Goal: Task Accomplishment & Management: Manage account settings

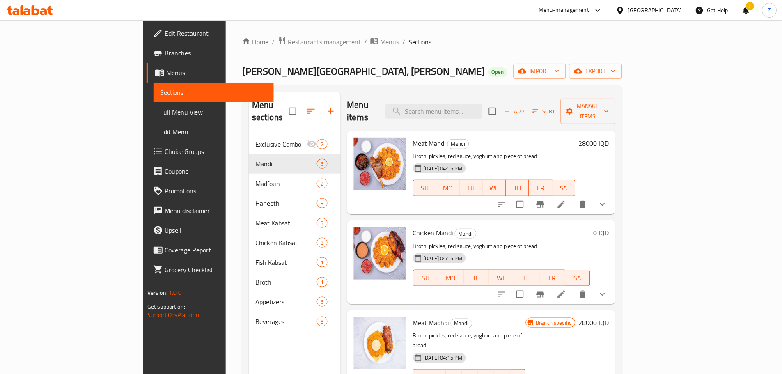
click at [288, 37] on span "Restaurants management" at bounding box center [324, 42] width 73 height 10
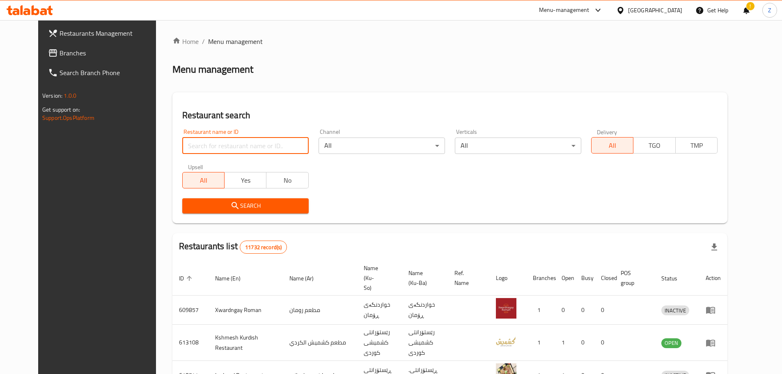
drag, startPoint x: 215, startPoint y: 153, endPoint x: 219, endPoint y: 148, distance: 6.7
click at [215, 153] on input "search" at bounding box center [245, 145] width 126 height 16
paste input "668011"
type input "668011"
click at [247, 201] on span "Search" at bounding box center [245, 206] width 113 height 10
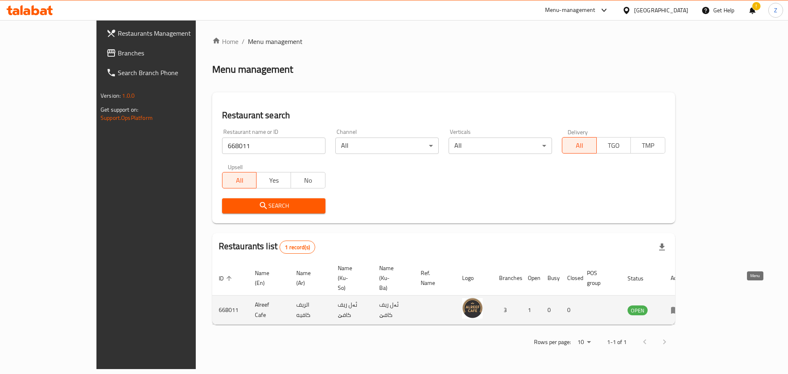
click at [686, 305] on link "enhanced table" at bounding box center [678, 310] width 15 height 10
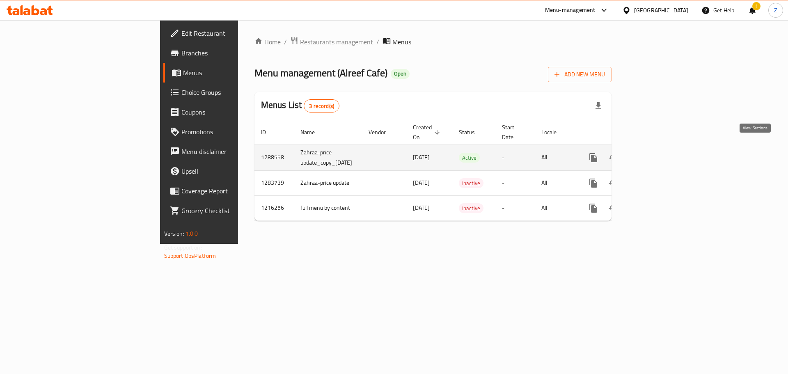
click at [657, 153] on icon "enhanced table" at bounding box center [653, 158] width 10 height 10
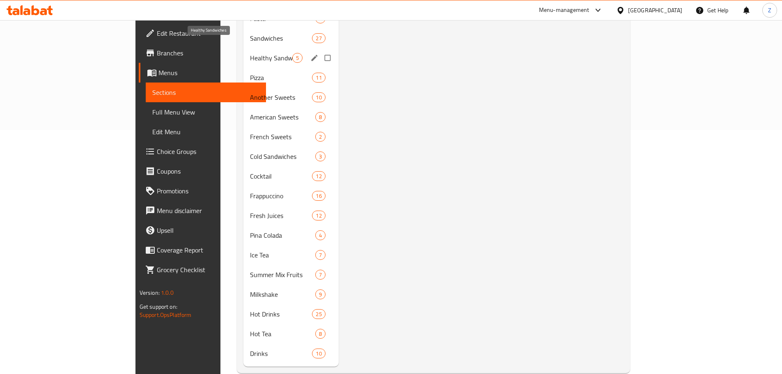
scroll to position [247, 0]
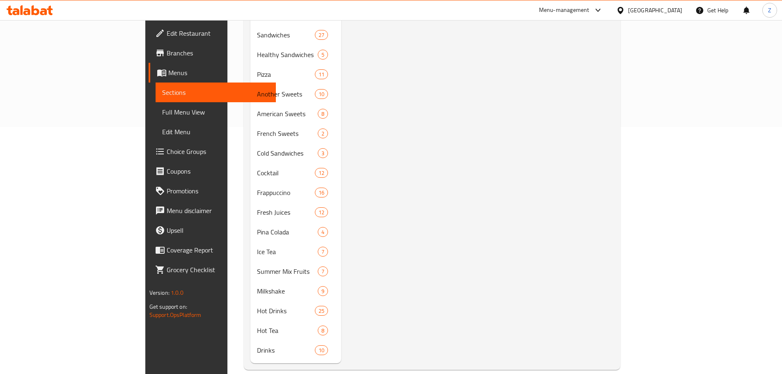
click at [244, 354] on div "Menu sections Christmas Offer 1 Appetizers 19 Breakfast 20 Soup 5 Salads 12 Mai…" at bounding box center [432, 103] width 376 height 531
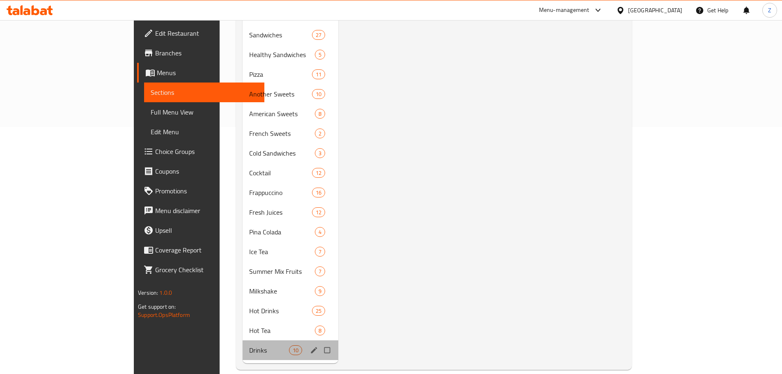
click at [243, 340] on div "Drinks 10" at bounding box center [291, 350] width 96 height 20
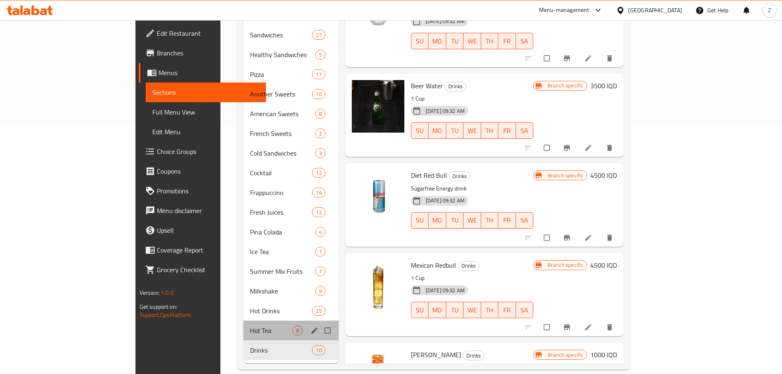
click at [243, 321] on div "Hot Tea 8" at bounding box center [290, 331] width 95 height 20
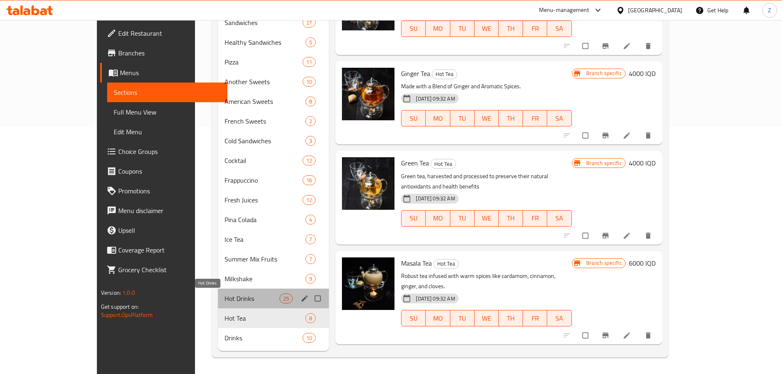
click at [224, 294] on span "Hot Drinks" at bounding box center [251, 298] width 55 height 10
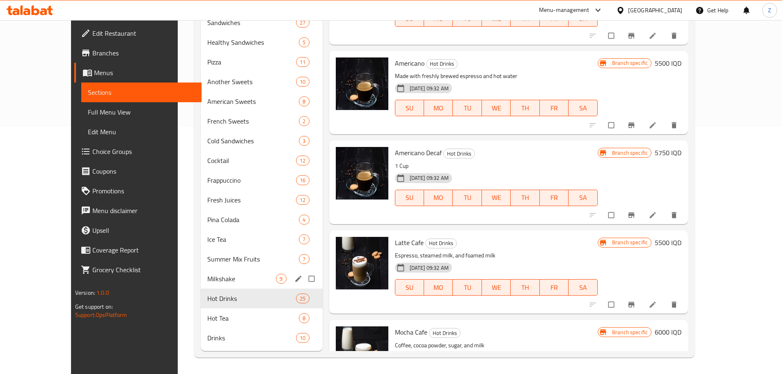
click at [208, 286] on div "Milkshake 9" at bounding box center [262, 279] width 122 height 20
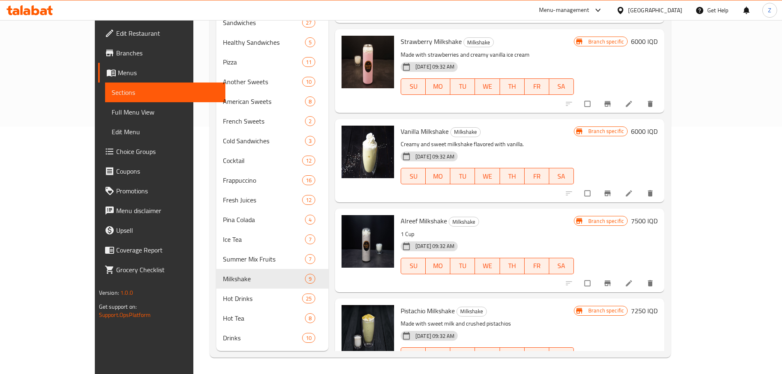
scroll to position [321, 0]
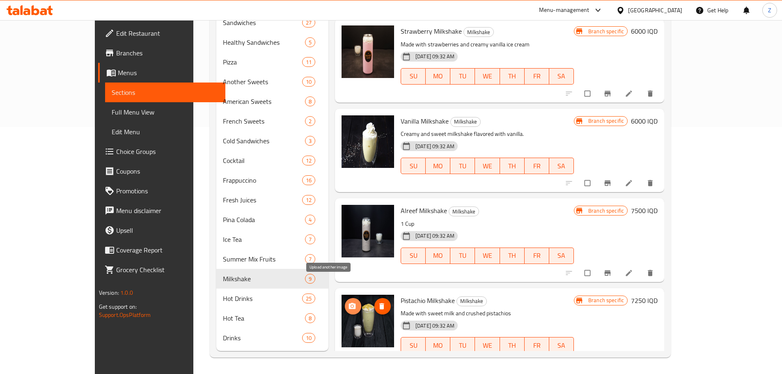
click at [349, 302] on icon "upload picture" at bounding box center [352, 305] width 7 height 6
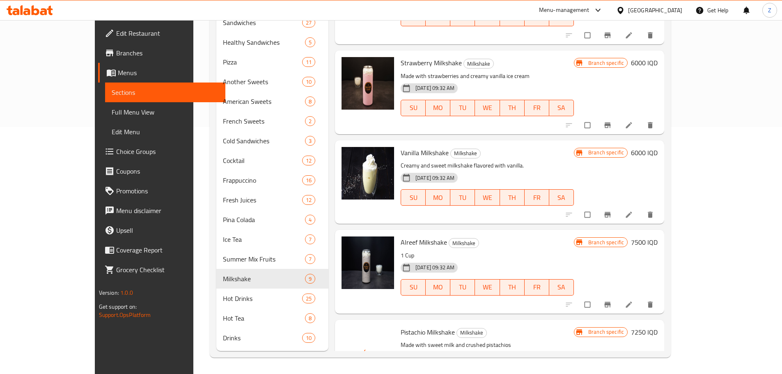
scroll to position [280, 0]
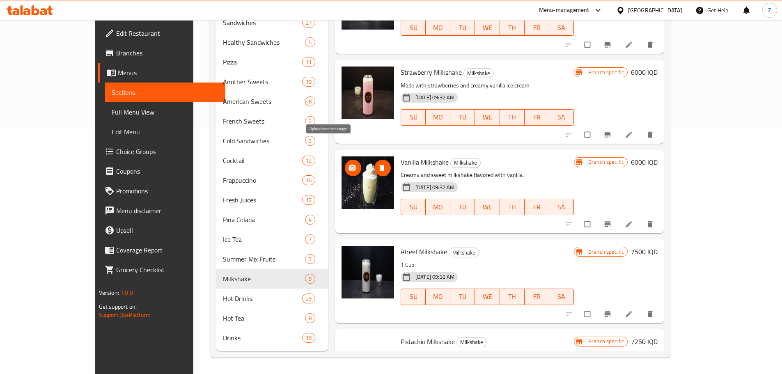
click at [351, 167] on circle "upload picture" at bounding box center [352, 168] width 2 height 2
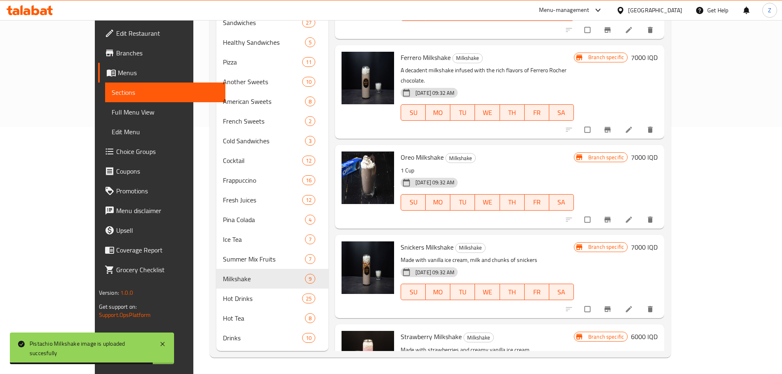
scroll to position [0, 0]
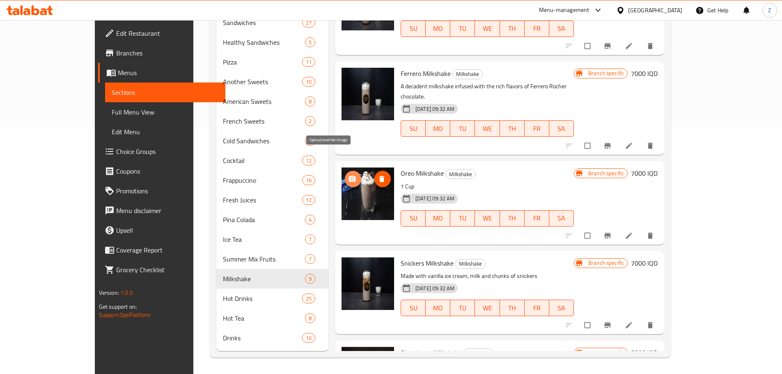
click at [348, 175] on icon "upload picture" at bounding box center [352, 179] width 8 height 8
click at [349, 176] on icon "upload picture" at bounding box center [352, 179] width 7 height 6
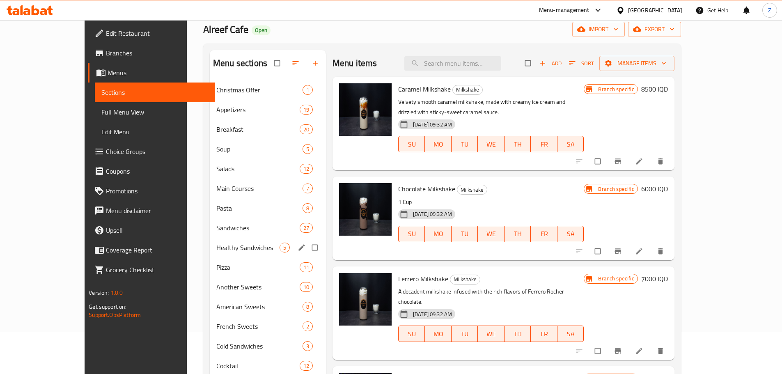
scroll to position [206, 0]
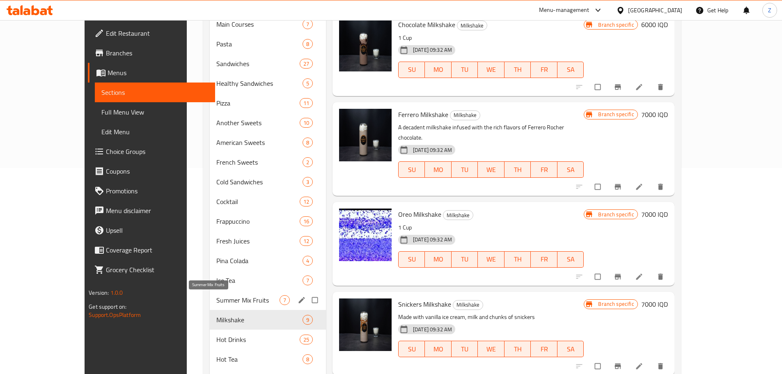
click at [216, 299] on span "Summer Mix Fruits" at bounding box center [247, 300] width 63 height 10
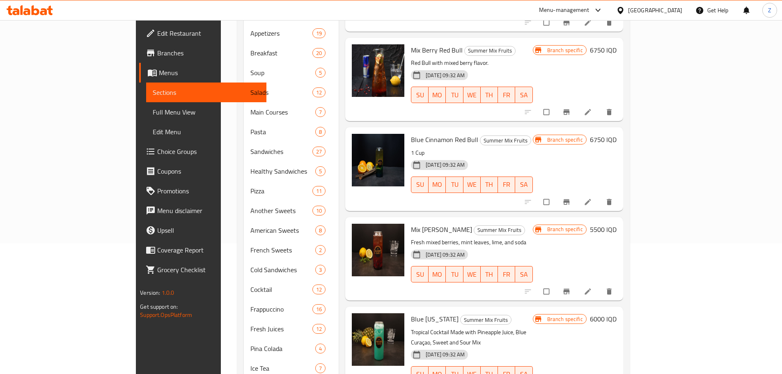
scroll to position [247, 0]
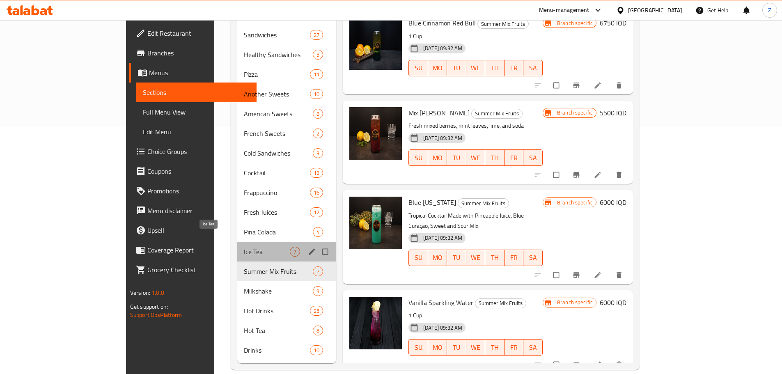
click at [244, 247] on span "Ice Tea" at bounding box center [267, 252] width 46 height 10
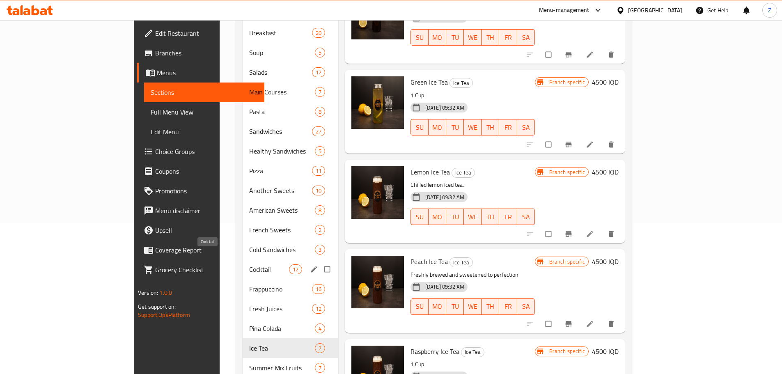
scroll to position [165, 0]
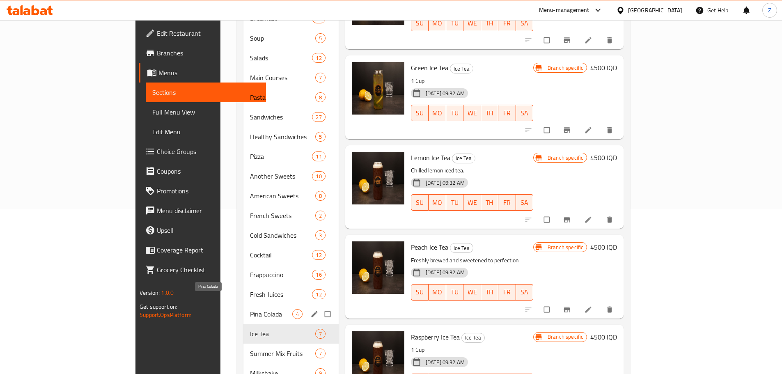
click at [250, 309] on span "Pina Colada" at bounding box center [271, 314] width 42 height 10
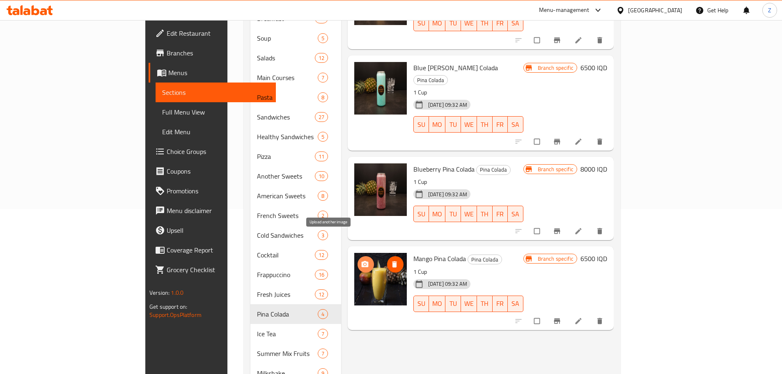
click at [361, 260] on icon "upload picture" at bounding box center [365, 264] width 8 height 8
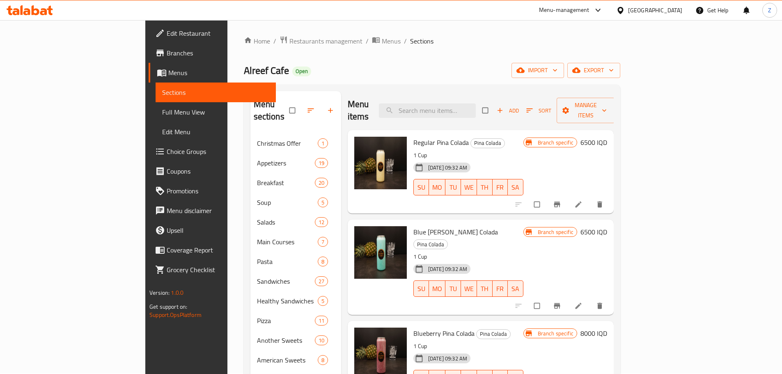
scroll to position [124, 0]
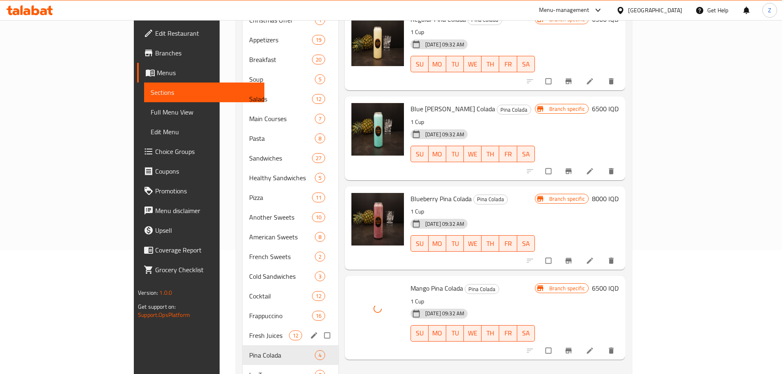
click at [243, 332] on div "Fresh Juices 12" at bounding box center [291, 335] width 96 height 20
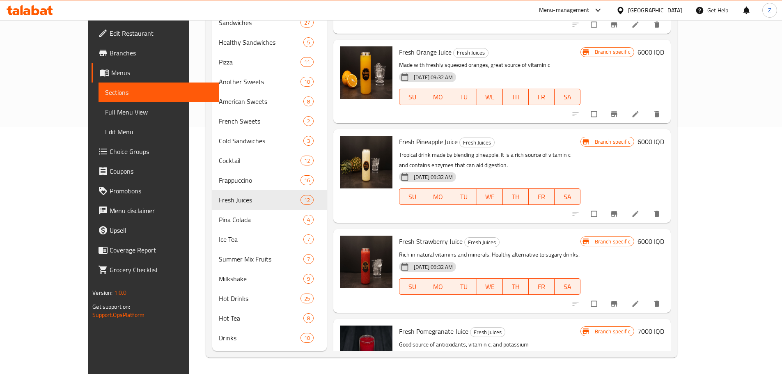
scroll to position [590, 0]
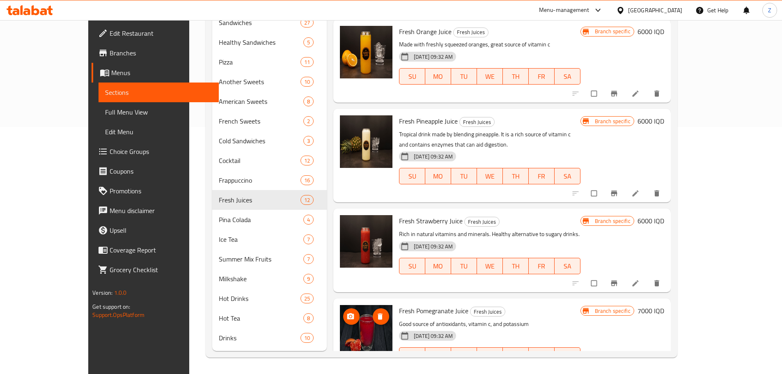
click at [343, 312] on span "upload picture" at bounding box center [351, 316] width 16 height 8
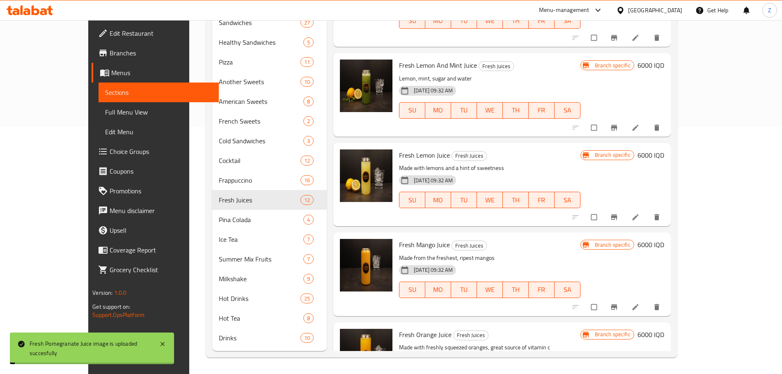
scroll to position [533, 0]
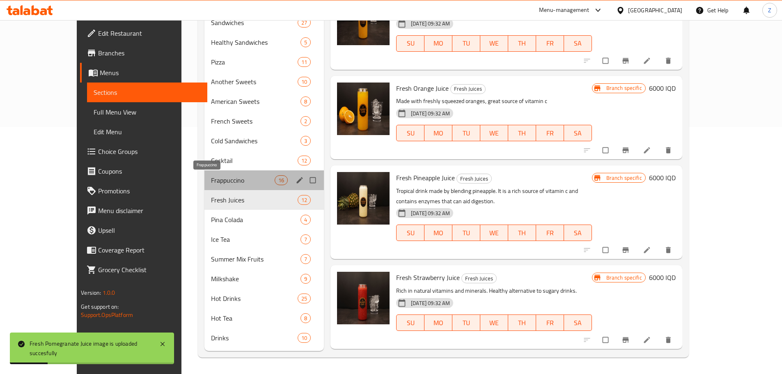
click at [211, 179] on span "Frappuccino" at bounding box center [243, 180] width 64 height 10
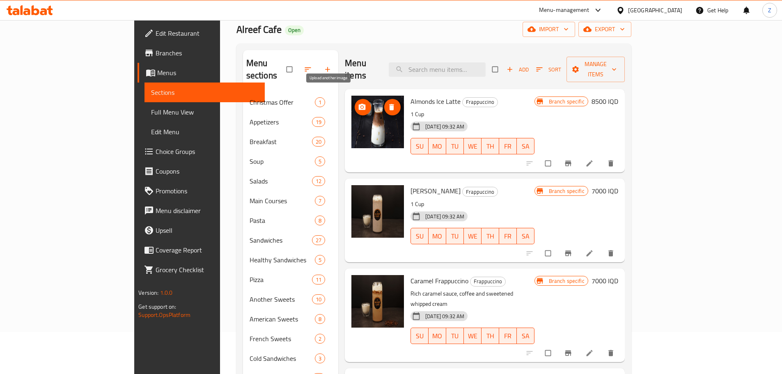
click at [359, 104] on icon "upload picture" at bounding box center [362, 107] width 7 height 6
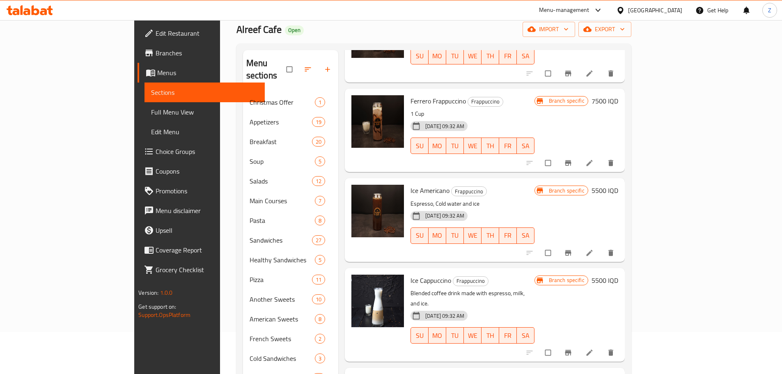
scroll to position [451, 0]
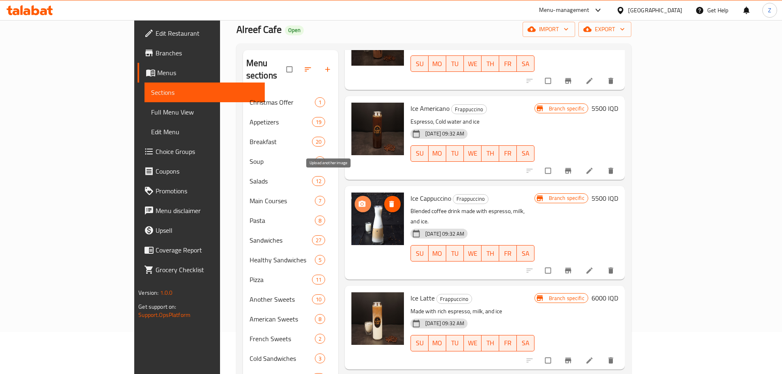
click at [355, 196] on button "upload picture" at bounding box center [363, 204] width 16 height 16
click at [358, 200] on icon "upload picture" at bounding box center [362, 204] width 8 height 8
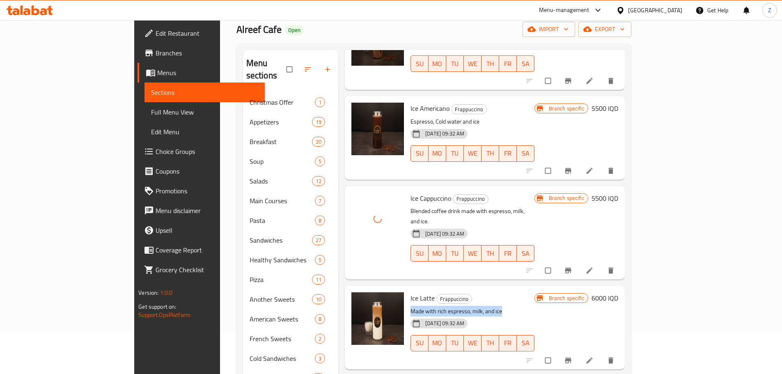
drag, startPoint x: 484, startPoint y: 256, endPoint x: 486, endPoint y: 279, distance: 23.1
click at [486, 289] on div "Ice Latte Frappuccino Made with rich espresso, milk, and ice [DATE] 09:32 AM SU…" at bounding box center [472, 327] width 130 height 77
click at [486, 306] on p "Made with rich espresso, milk, and ice" at bounding box center [472, 311] width 124 height 10
drag, startPoint x: 486, startPoint y: 279, endPoint x: 489, endPoint y: 262, distance: 17.1
click at [489, 289] on div "Ice Latte Frappuccino Made with rich espresso, milk, and ice [DATE] 09:32 AM SU…" at bounding box center [472, 327] width 130 height 77
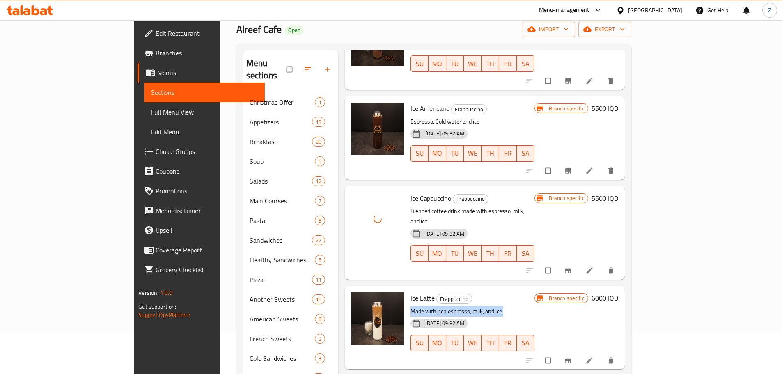
click at [489, 292] on h6 "Ice Latte Frappuccino" at bounding box center [472, 297] width 124 height 11
drag, startPoint x: 489, startPoint y: 261, endPoint x: 494, endPoint y: 289, distance: 28.4
click at [494, 289] on div "Ice Latte Frappuccino Made with rich espresso, milk, and ice [DATE] 09:32 AM SU…" at bounding box center [472, 327] width 130 height 77
click at [494, 315] on div "[DATE] 09:32 AM SU MO TU WE TH FR SA" at bounding box center [472, 337] width 130 height 44
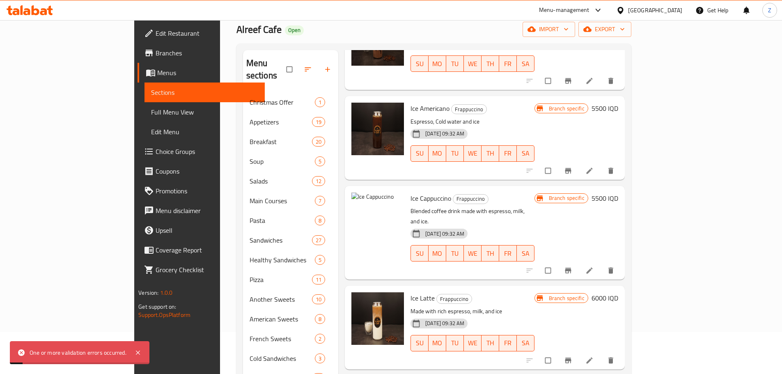
drag, startPoint x: 497, startPoint y: 291, endPoint x: 480, endPoint y: 255, distance: 39.8
click at [483, 289] on div "Ice Latte Frappuccino Made with rich espresso, milk, and ice [DATE] 09:32 AM SU…" at bounding box center [472, 327] width 130 height 77
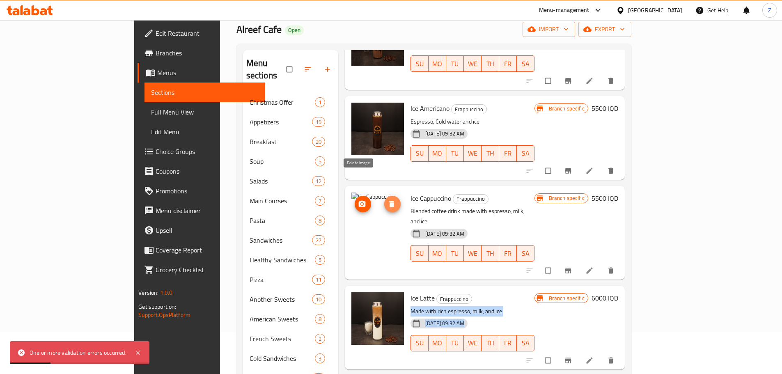
click at [389, 201] on icon "delete image" at bounding box center [391, 204] width 5 height 6
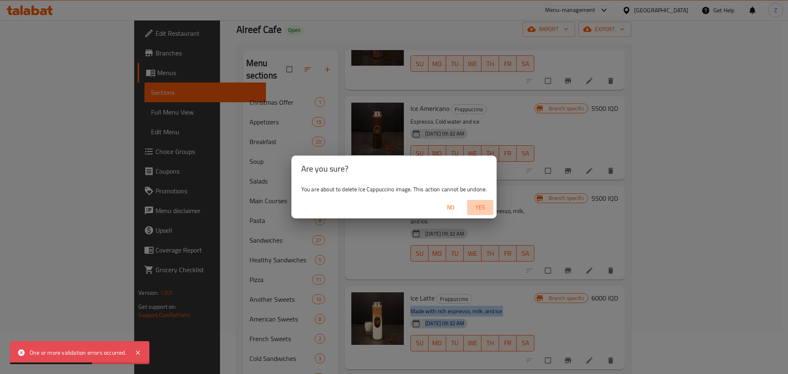
click at [478, 207] on span "Yes" at bounding box center [480, 207] width 20 height 10
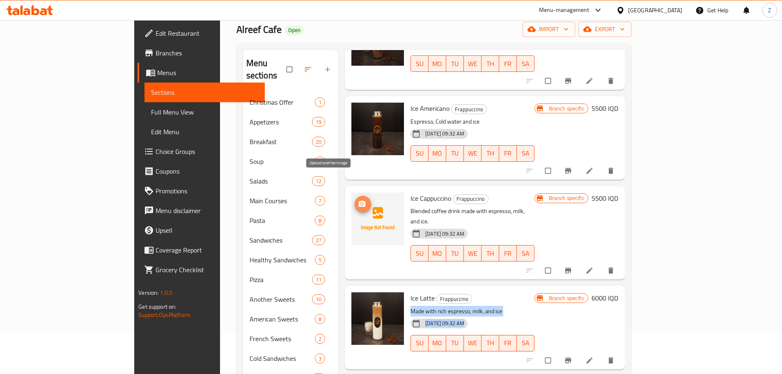
click at [355, 200] on span "upload picture" at bounding box center [363, 204] width 16 height 8
click at [475, 292] on h6 "Ice Latte Frappuccino" at bounding box center [472, 297] width 124 height 11
drag, startPoint x: 475, startPoint y: 263, endPoint x: 490, endPoint y: 287, distance: 28.8
click at [490, 289] on div "Ice Latte Frappuccino Made with rich espresso, milk, and ice [DATE] 09:32 AM SU…" at bounding box center [472, 327] width 130 height 77
click at [491, 315] on div "[DATE] 09:32 AM SU MO TU WE TH FR SA" at bounding box center [472, 337] width 130 height 44
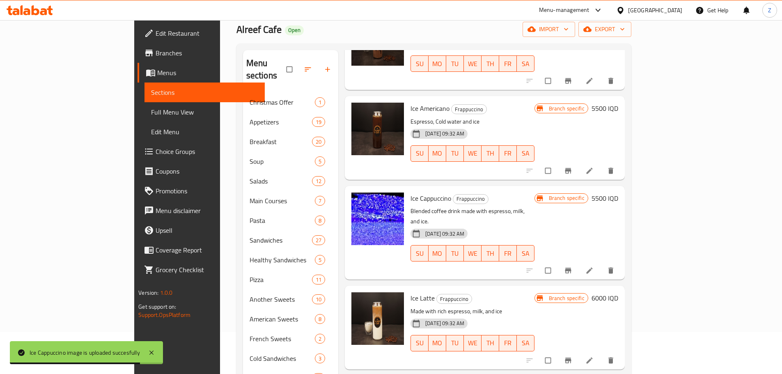
click at [491, 315] on div "[DATE] 09:32 AM SU MO TU WE TH FR SA" at bounding box center [472, 337] width 130 height 44
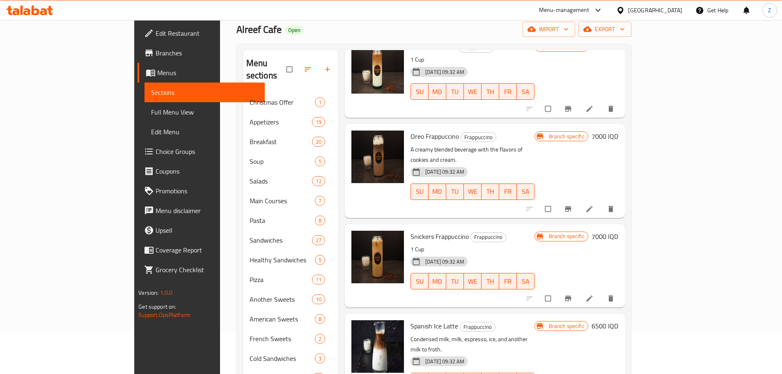
scroll to position [903, 0]
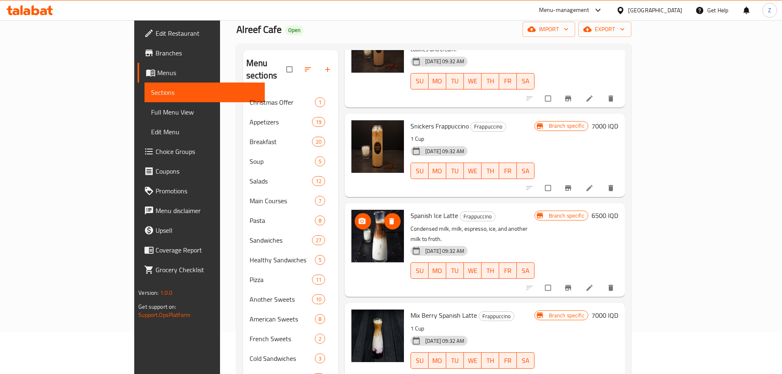
click at [355, 213] on button "upload picture" at bounding box center [363, 221] width 16 height 16
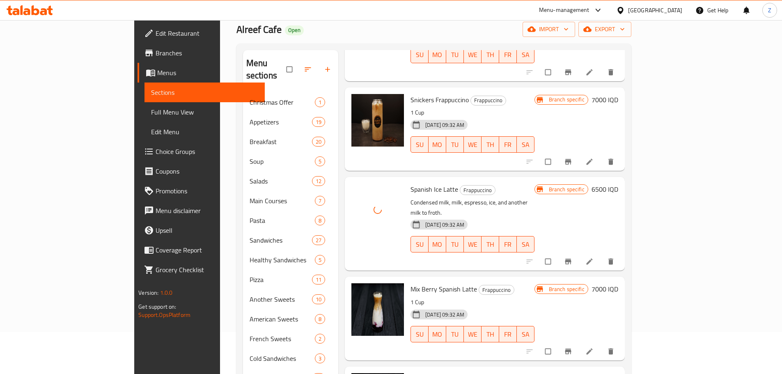
scroll to position [944, 0]
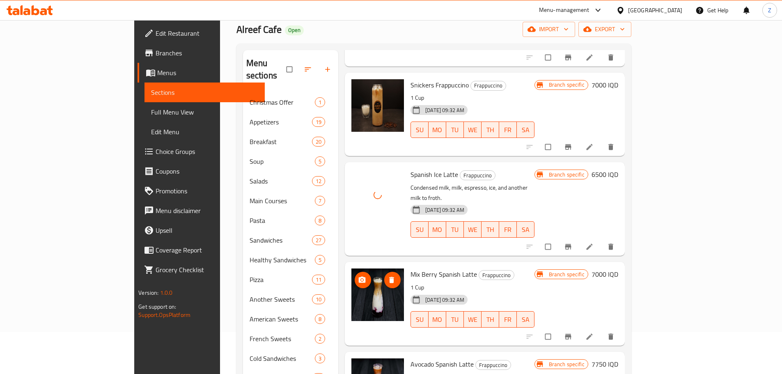
click at [355, 276] on span "upload picture" at bounding box center [363, 280] width 16 height 8
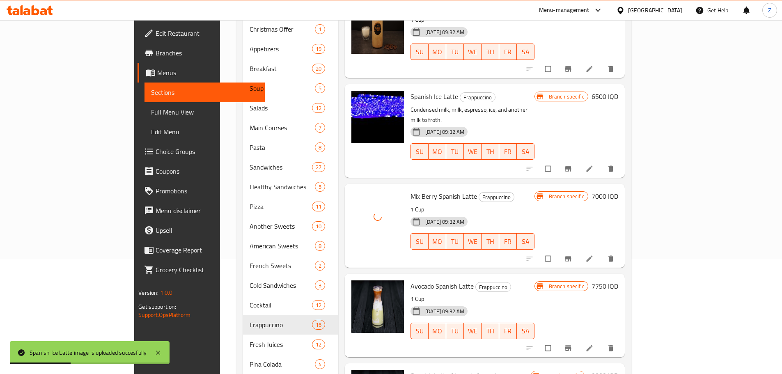
scroll to position [124, 0]
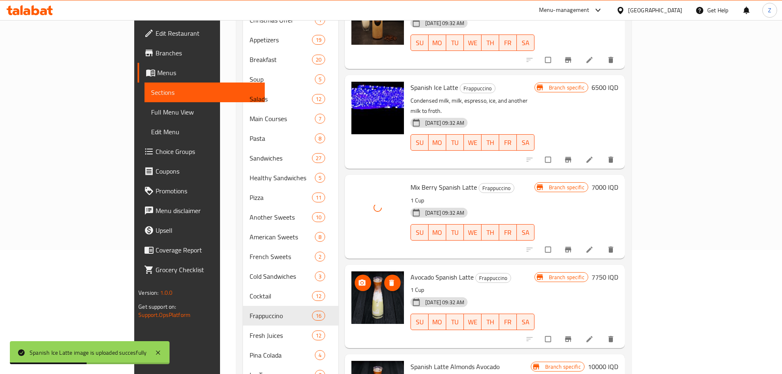
click at [359, 279] on icon "upload picture" at bounding box center [362, 282] width 7 height 6
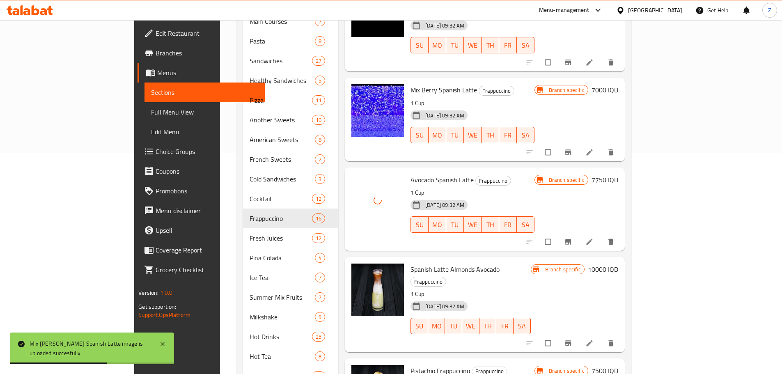
scroll to position [247, 0]
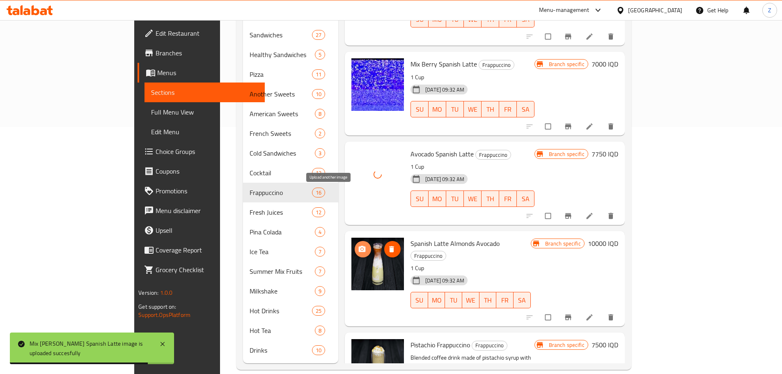
click at [359, 246] on icon "upload picture" at bounding box center [362, 249] width 7 height 6
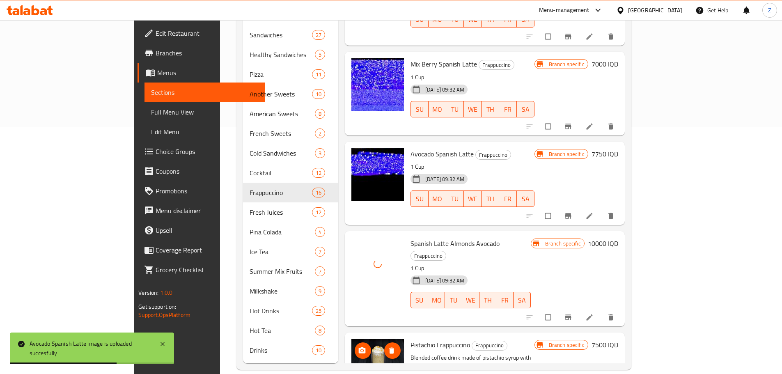
click at [358, 346] on icon "upload picture" at bounding box center [362, 350] width 8 height 8
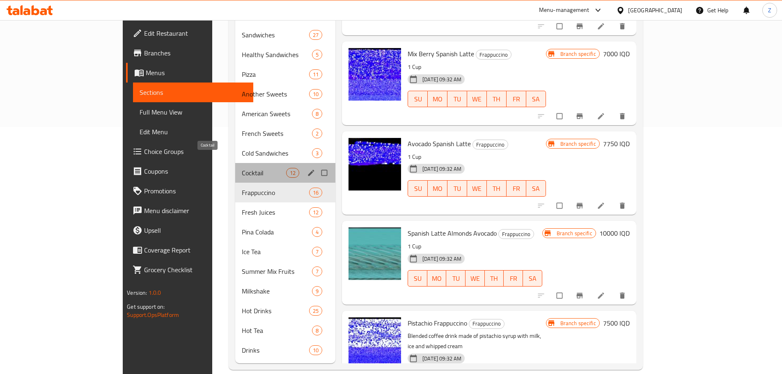
click at [242, 168] on span "Cocktail" at bounding box center [264, 173] width 44 height 10
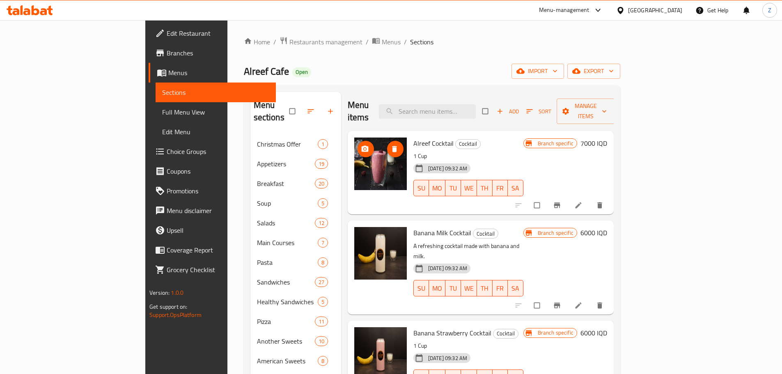
click at [354, 137] on img at bounding box center [380, 163] width 53 height 53
click at [362, 146] on icon "upload picture" at bounding box center [365, 149] width 7 height 6
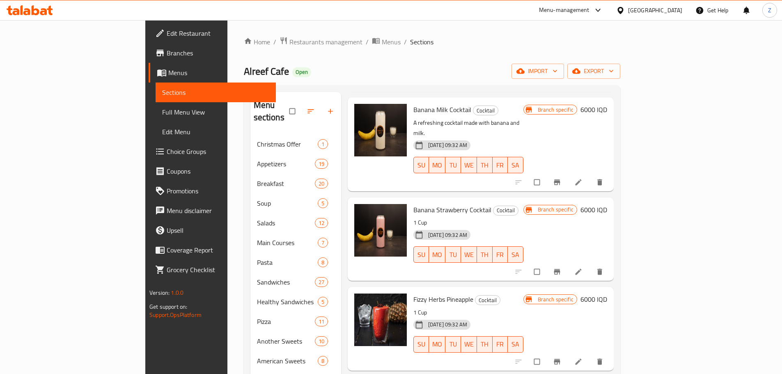
scroll to position [205, 0]
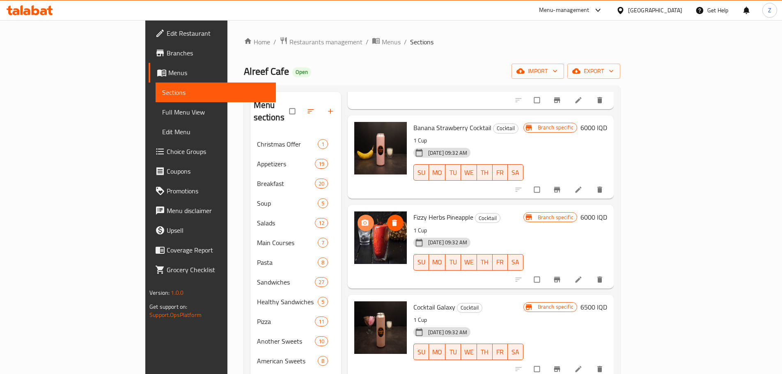
click at [362, 220] on icon "upload picture" at bounding box center [365, 223] width 7 height 6
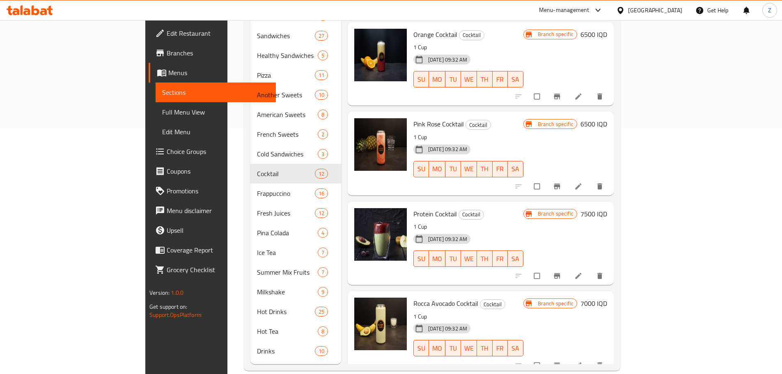
scroll to position [247, 0]
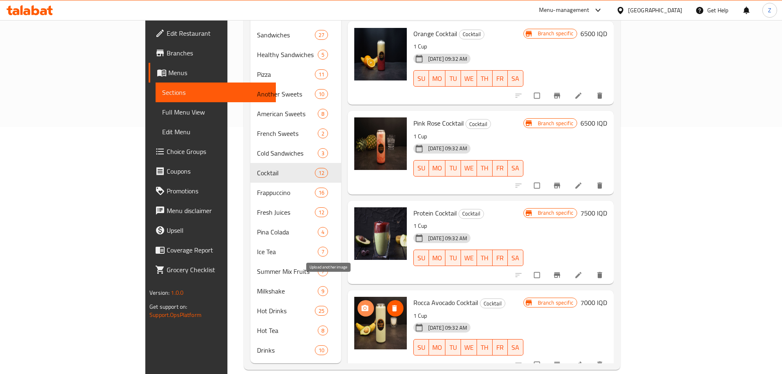
click at [357, 300] on button "upload picture" at bounding box center [365, 308] width 16 height 16
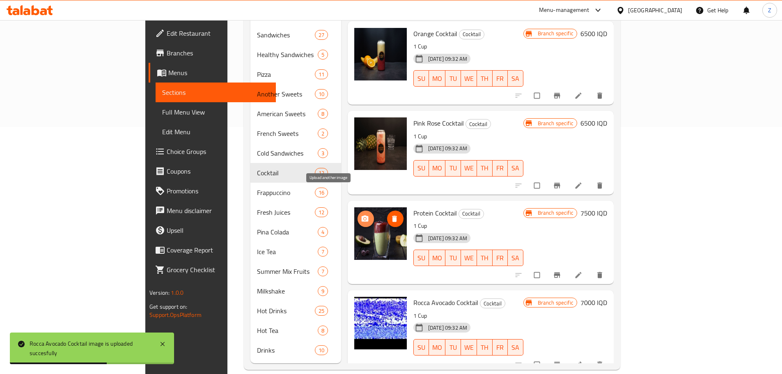
click at [361, 215] on icon "upload picture" at bounding box center [365, 219] width 8 height 8
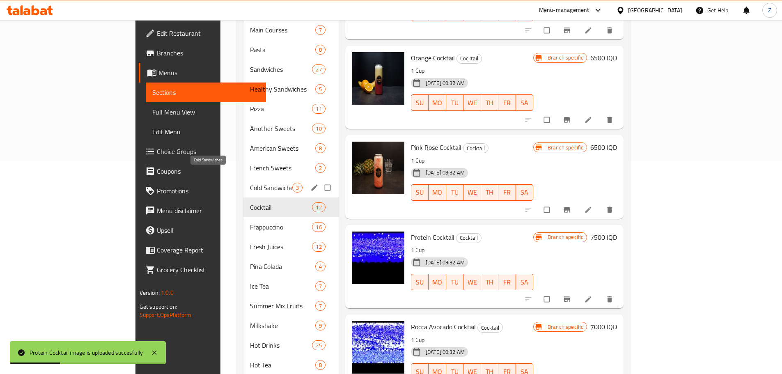
scroll to position [165, 0]
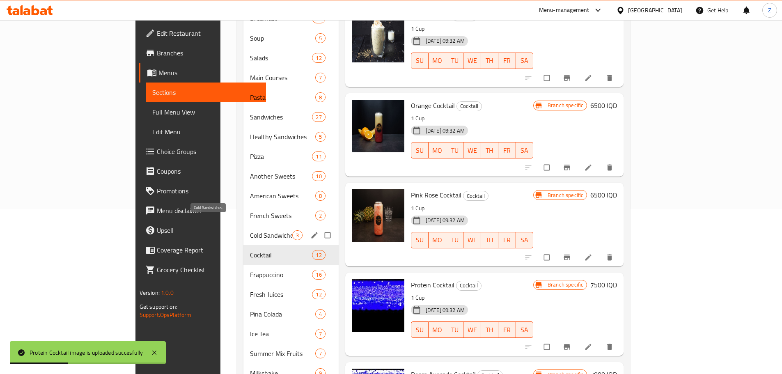
click at [250, 230] on span "Cold Sandwiches" at bounding box center [271, 235] width 42 height 10
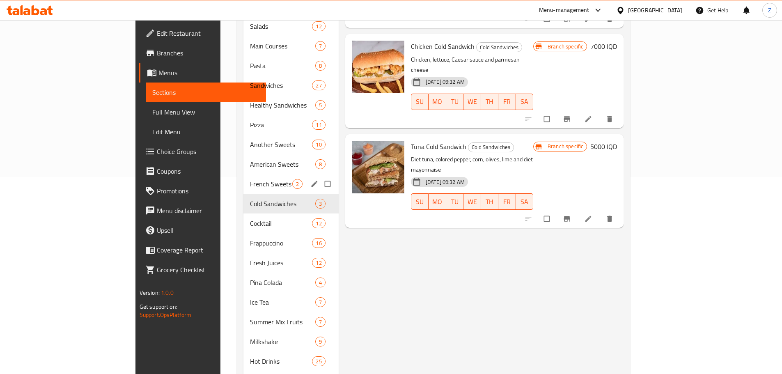
scroll to position [247, 0]
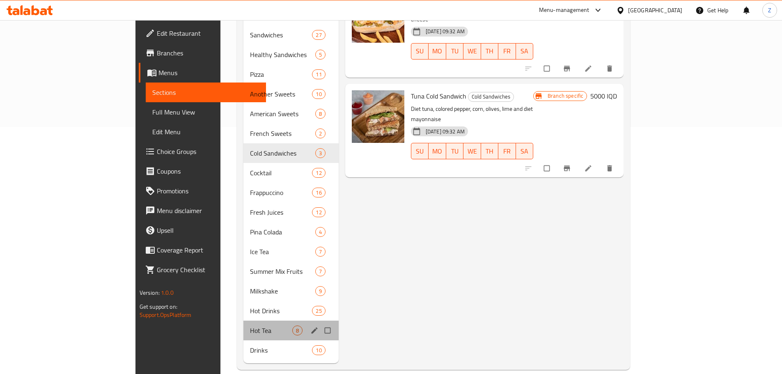
click at [243, 321] on div "Hot Tea 8" at bounding box center [290, 331] width 95 height 20
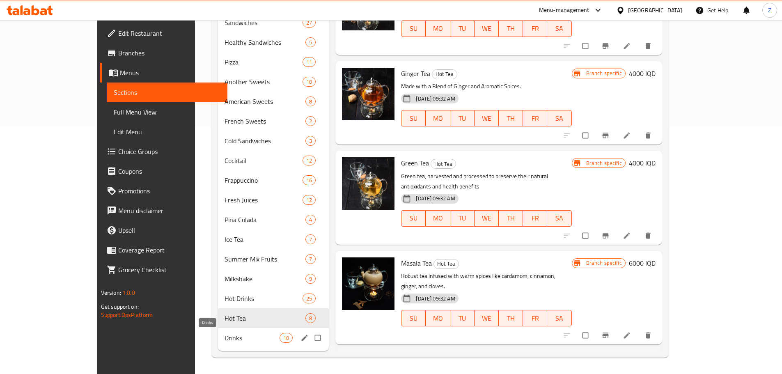
click at [224, 341] on span "Drinks" at bounding box center [251, 338] width 55 height 10
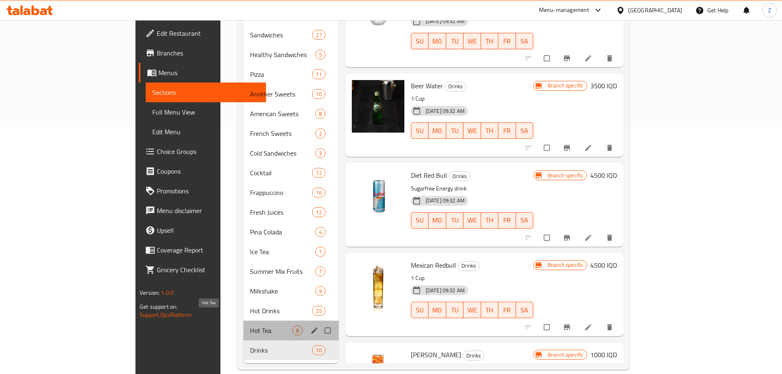
click at [250, 325] on span "Hot Tea" at bounding box center [271, 330] width 42 height 10
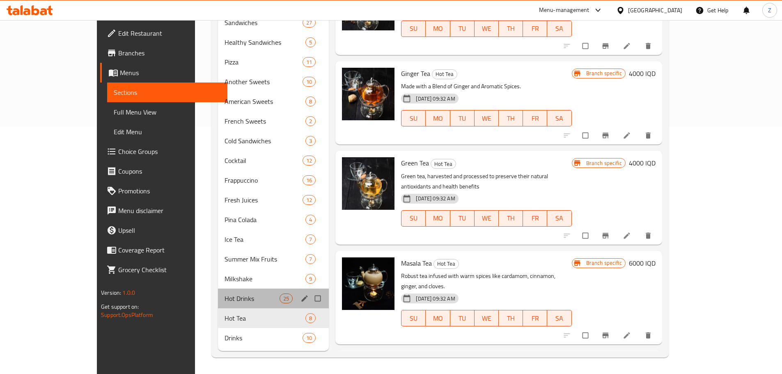
click at [218, 306] on div "Hot Drinks 25" at bounding box center [273, 298] width 111 height 20
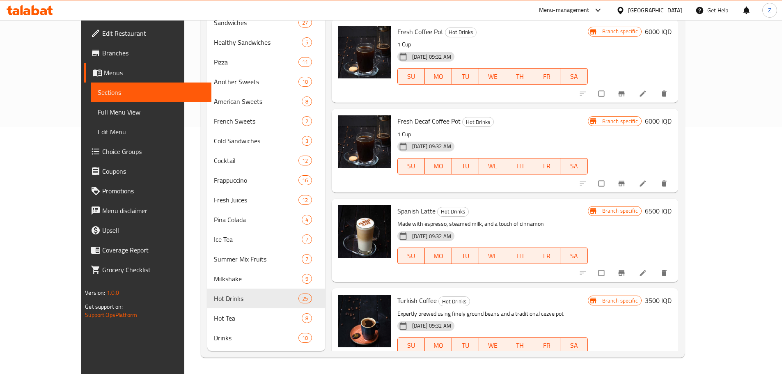
scroll to position [1766, 0]
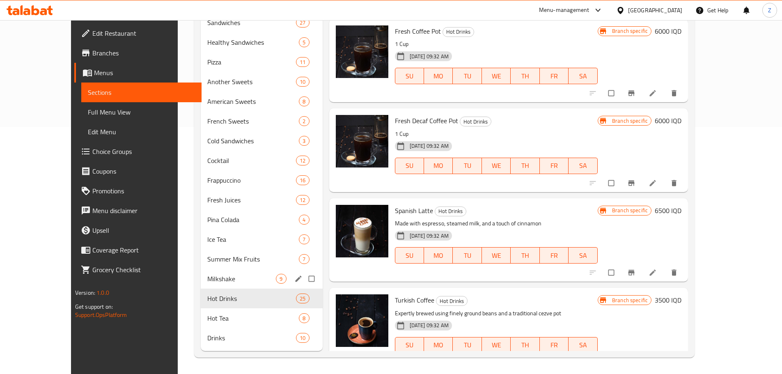
click at [249, 280] on span "Milkshake" at bounding box center [241, 279] width 69 height 10
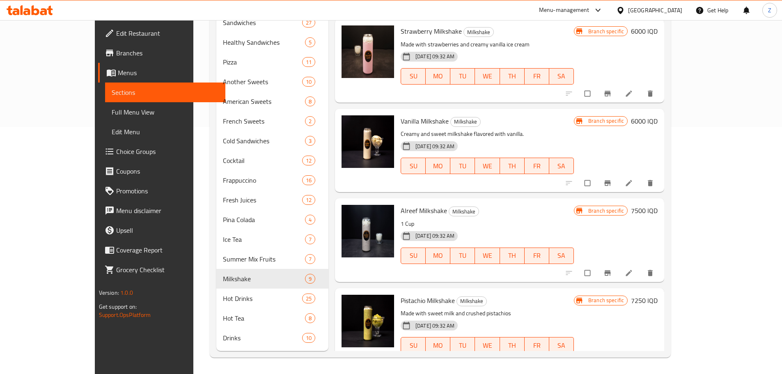
scroll to position [280, 0]
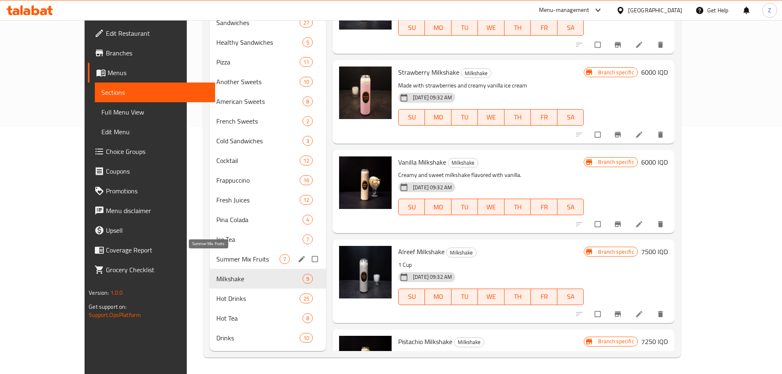
click at [216, 257] on span "Summer Mix Fruits" at bounding box center [247, 259] width 63 height 10
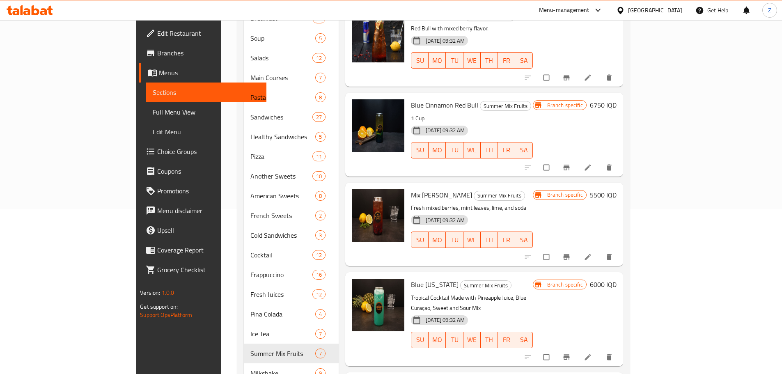
scroll to position [247, 0]
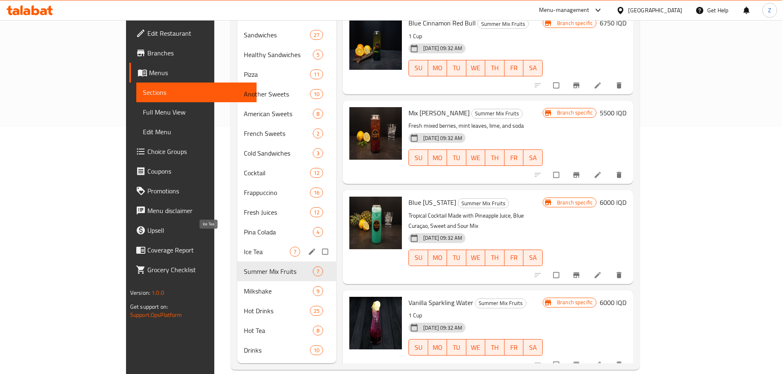
click at [244, 247] on span "Ice Tea" at bounding box center [267, 252] width 46 height 10
